Goal: Navigation & Orientation: Find specific page/section

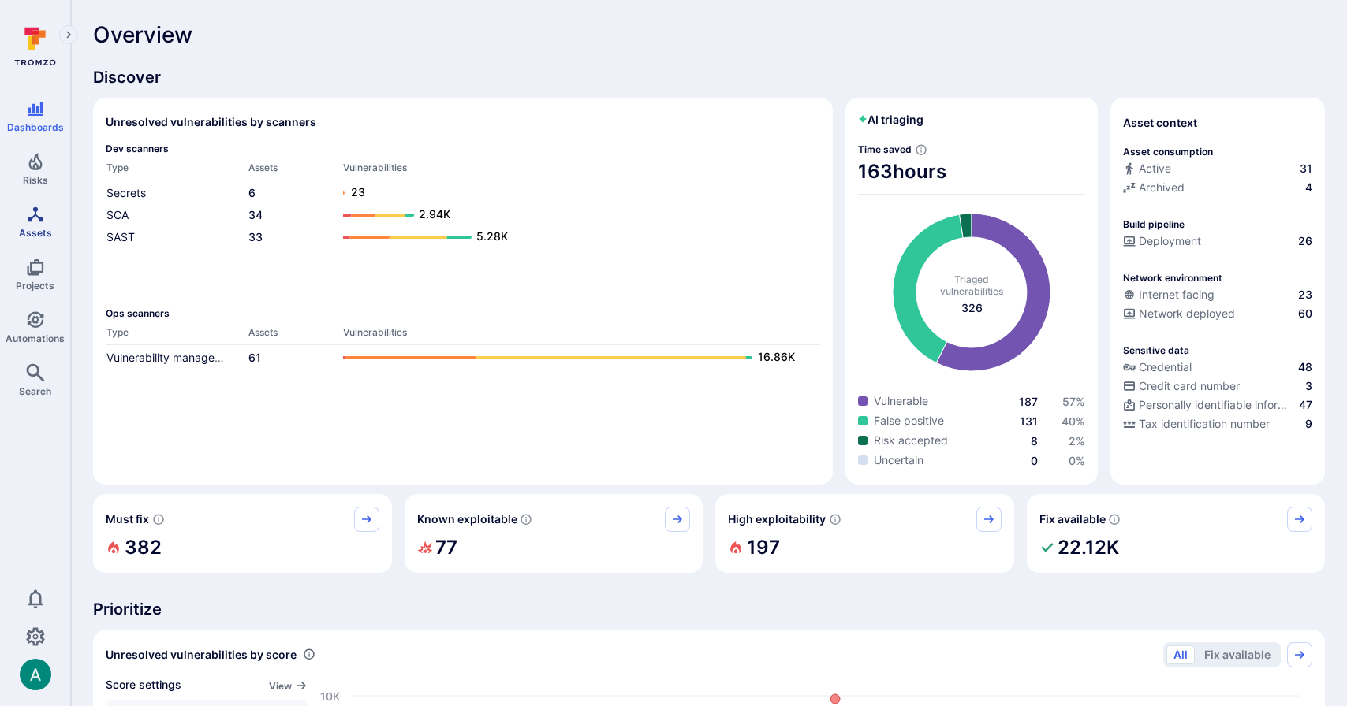
click at [31, 213] on icon "Assets" at bounding box center [35, 214] width 19 height 19
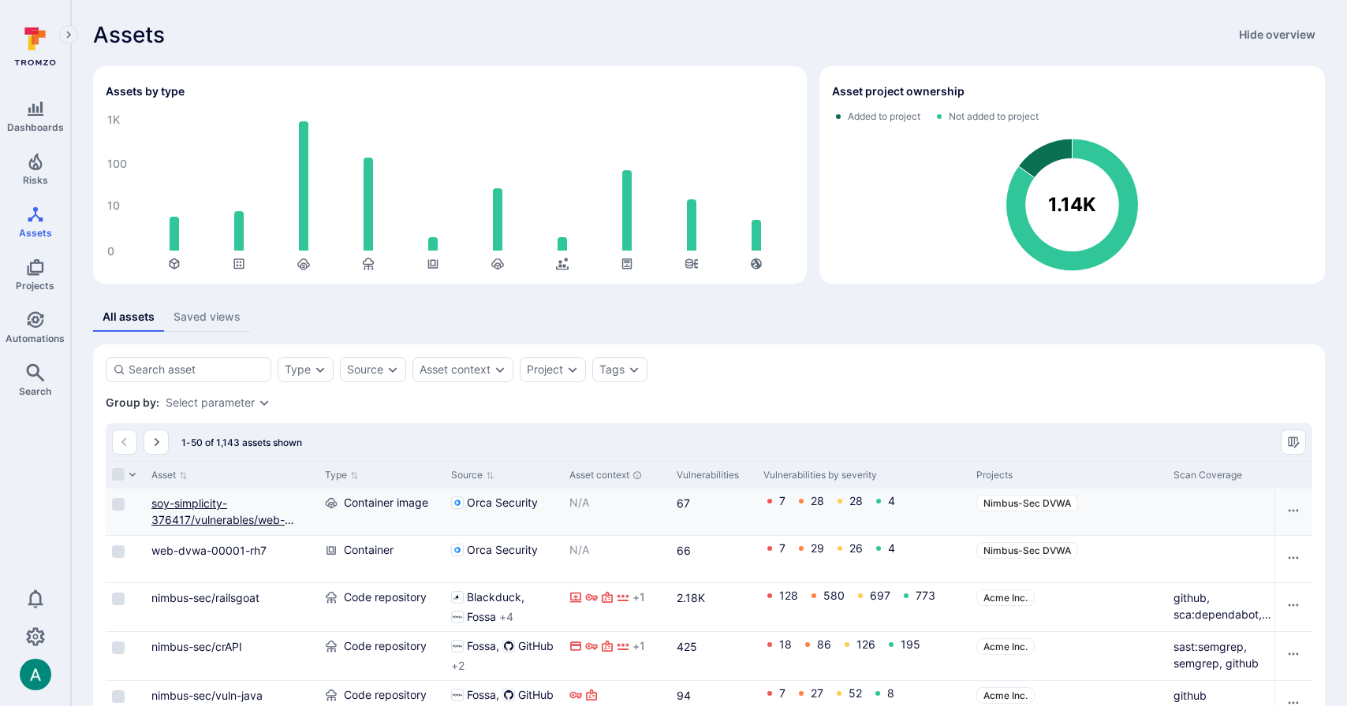
click at [215, 514] on link "soy-simplicity-376417/vulnerables/web-dvwa:latest" at bounding box center [222, 520] width 143 height 47
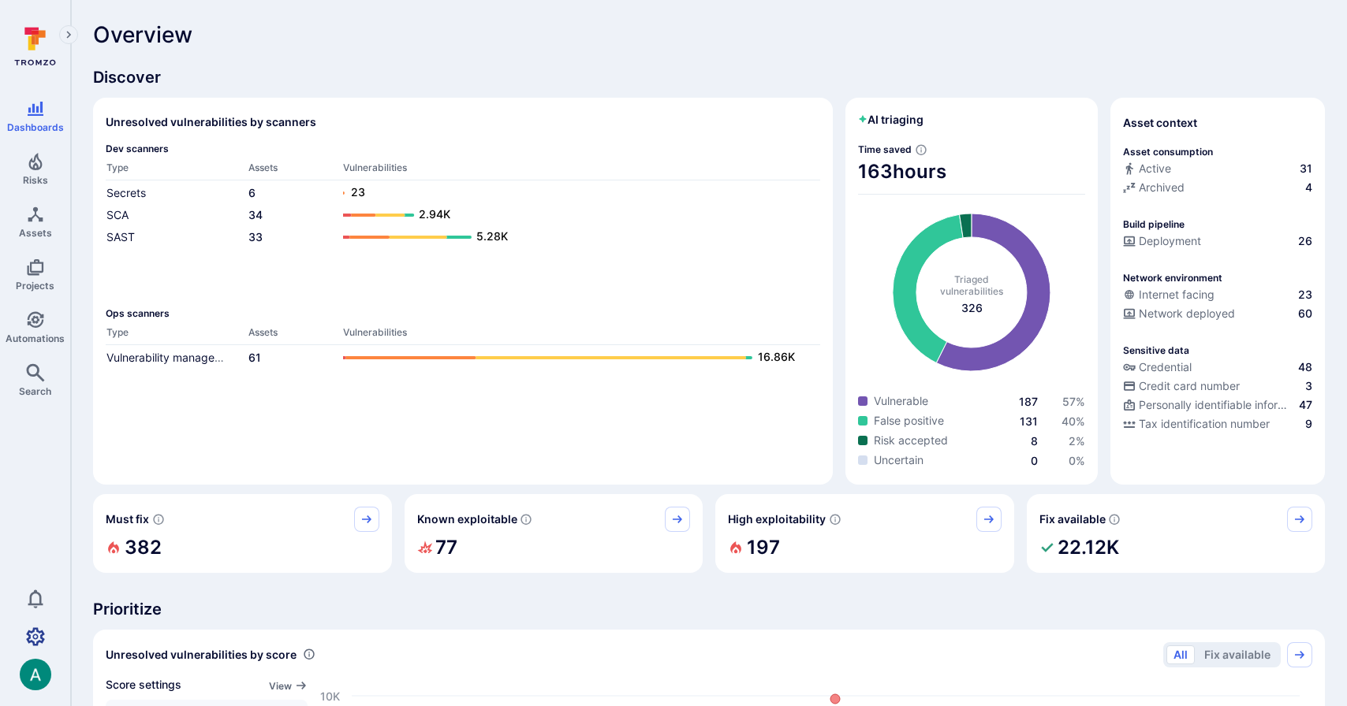
click at [28, 643] on icon "Settings" at bounding box center [35, 637] width 19 height 18
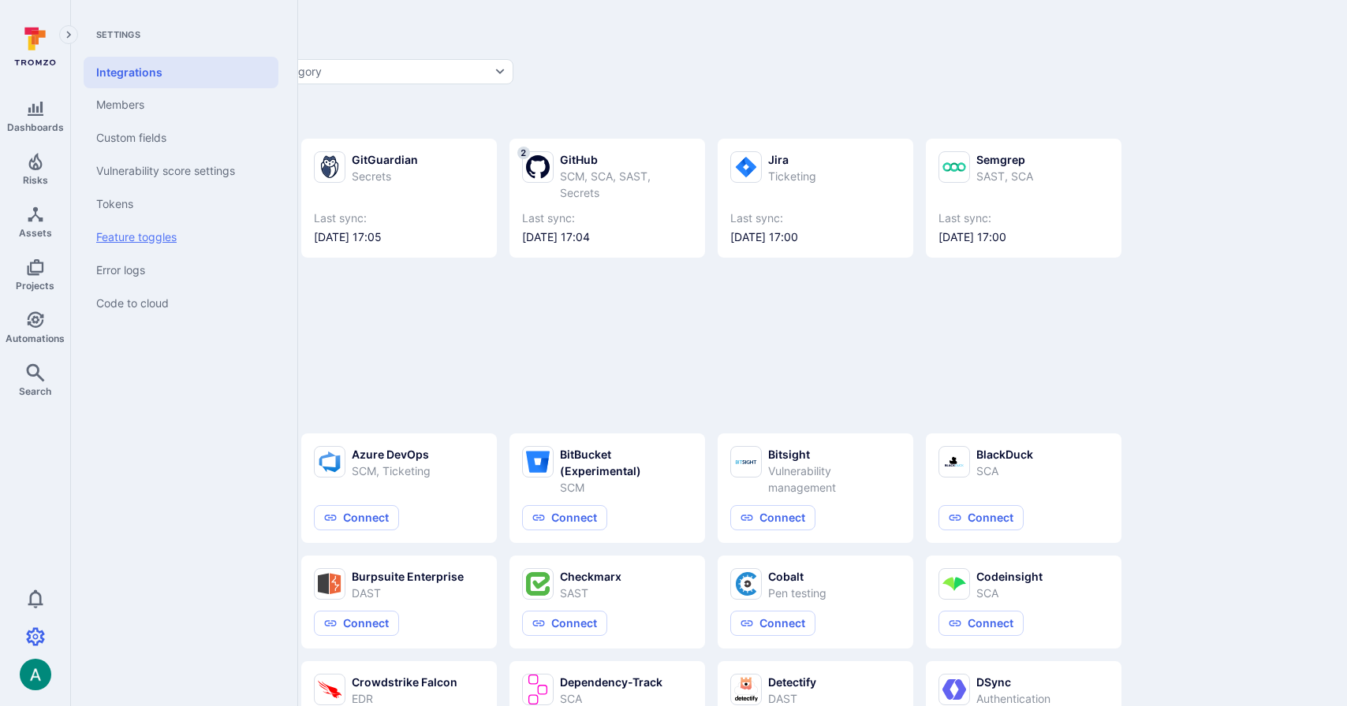
click at [118, 244] on link "Feature toggles" at bounding box center [181, 237] width 195 height 33
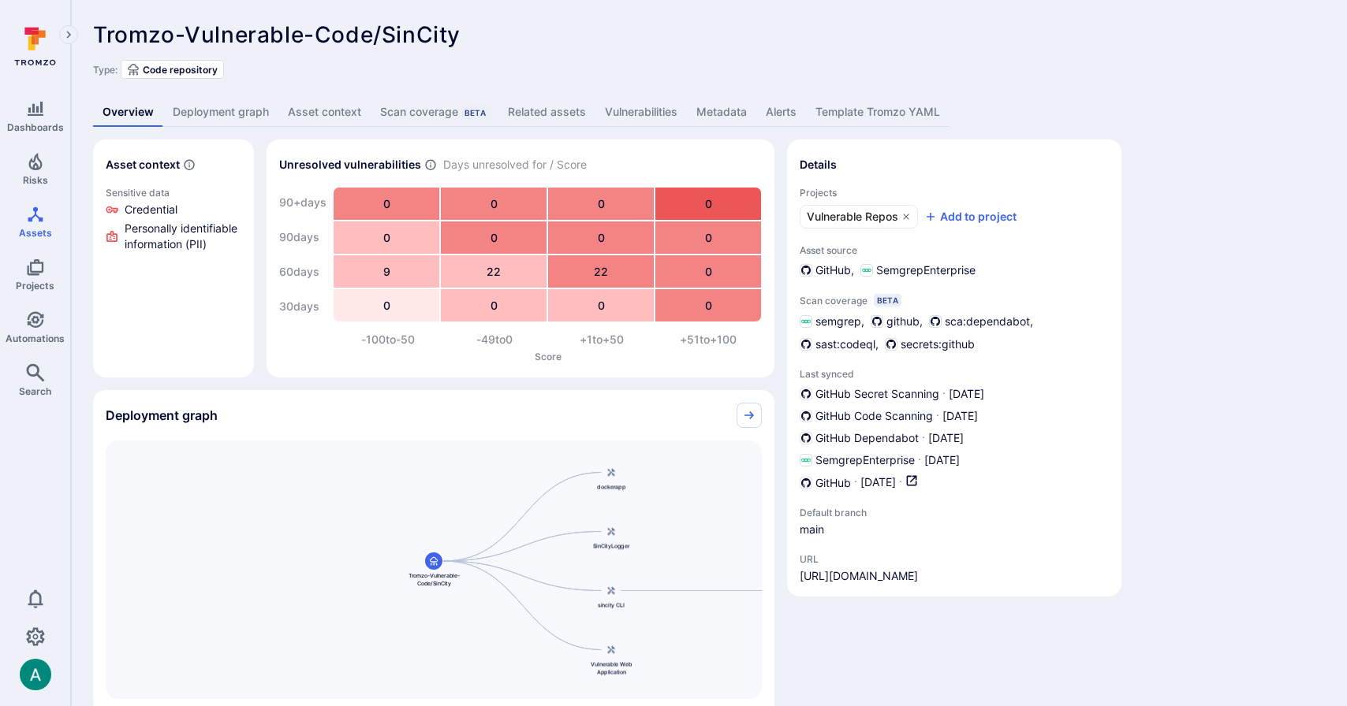
click at [210, 103] on link "Deployment graph" at bounding box center [220, 112] width 115 height 29
